Goal: Information Seeking & Learning: Learn about a topic

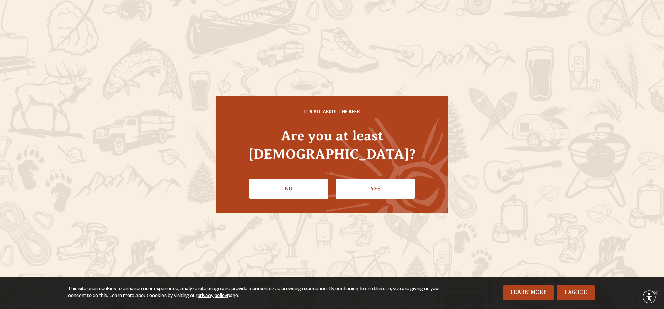
click at [376, 179] on link "Yes" at bounding box center [375, 189] width 79 height 20
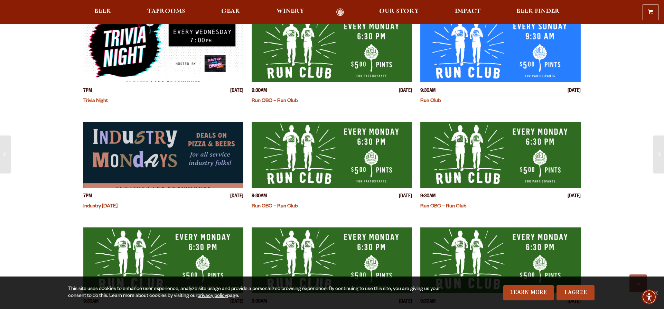
scroll to position [201, 0]
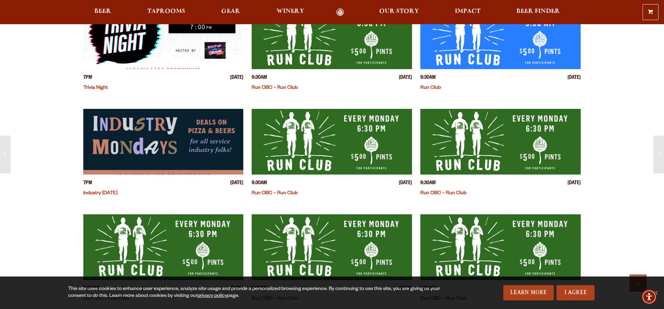
click at [344, 151] on img "View event details" at bounding box center [331, 142] width 160 height 66
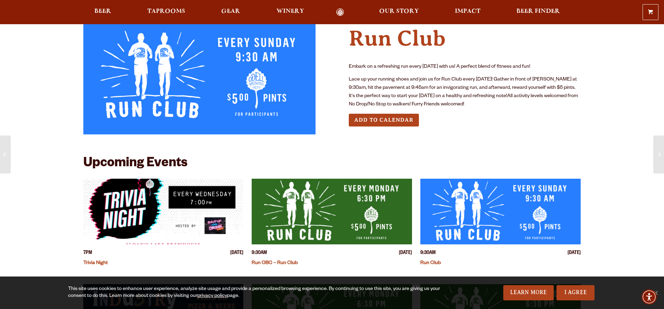
scroll to position [0, 0]
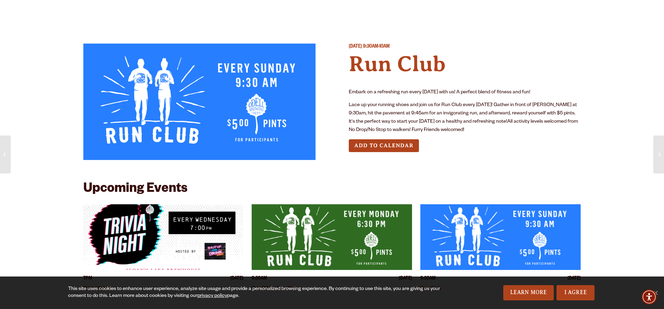
click at [370, 223] on img "View event details" at bounding box center [331, 237] width 160 height 66
